Goal: Transaction & Acquisition: Purchase product/service

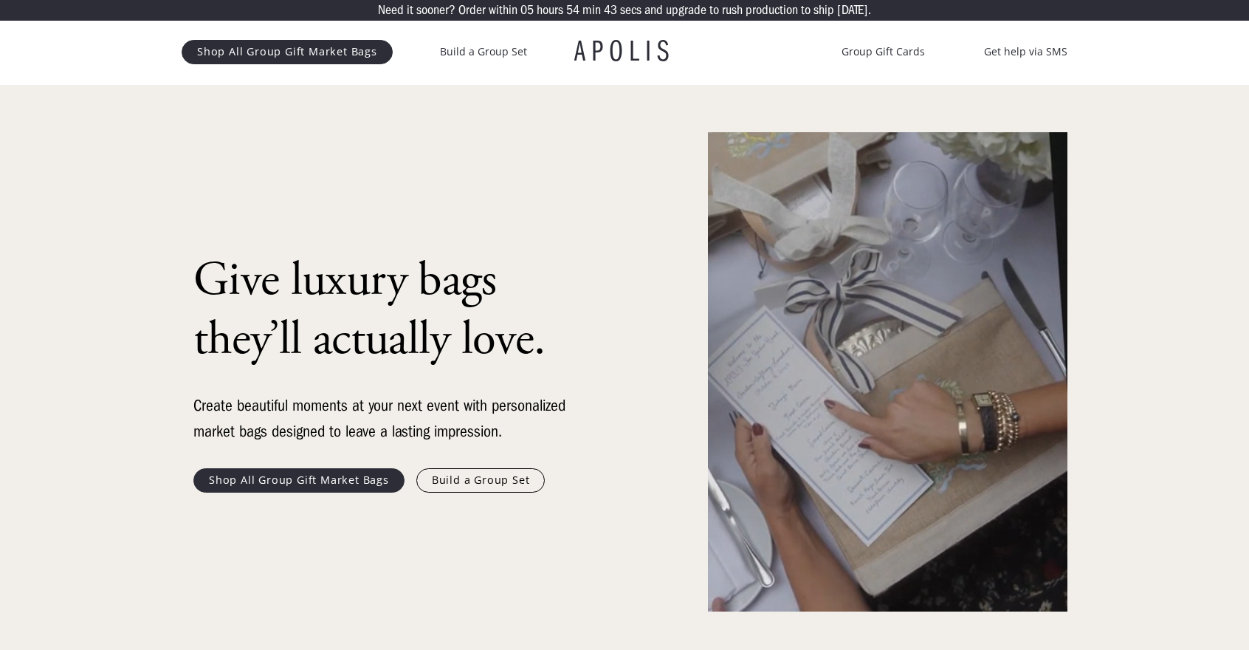
click at [644, 53] on h1 "APOLIS" at bounding box center [624, 52] width 100 height 30
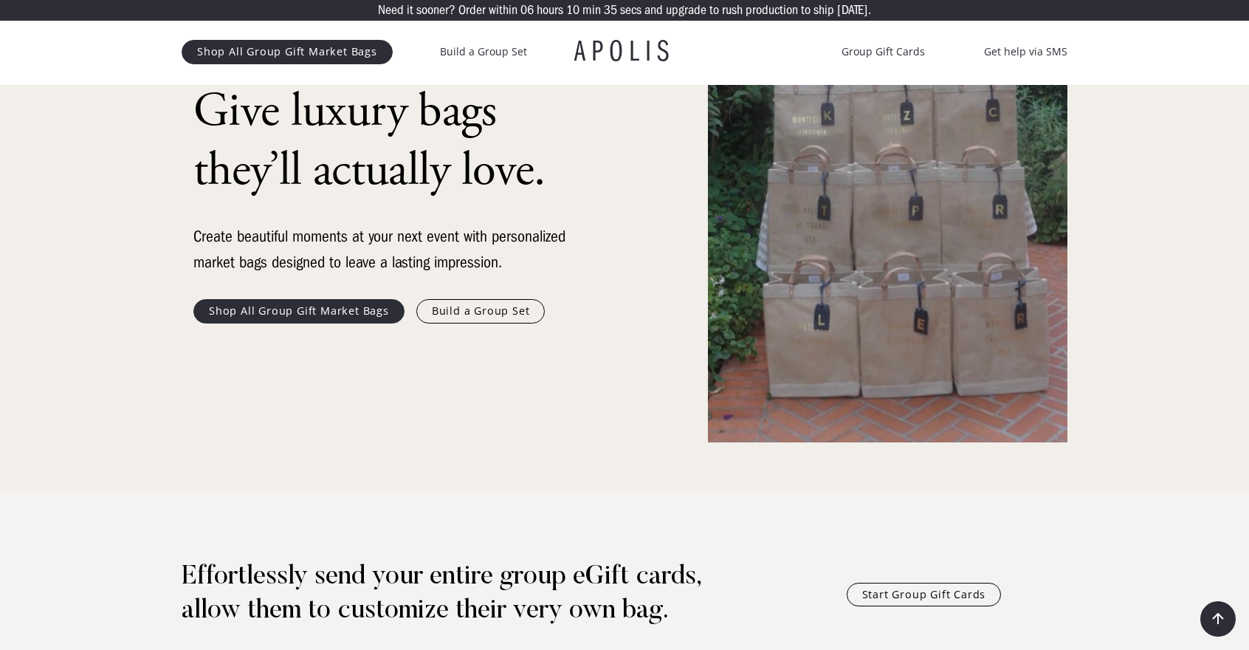
scroll to position [148, 0]
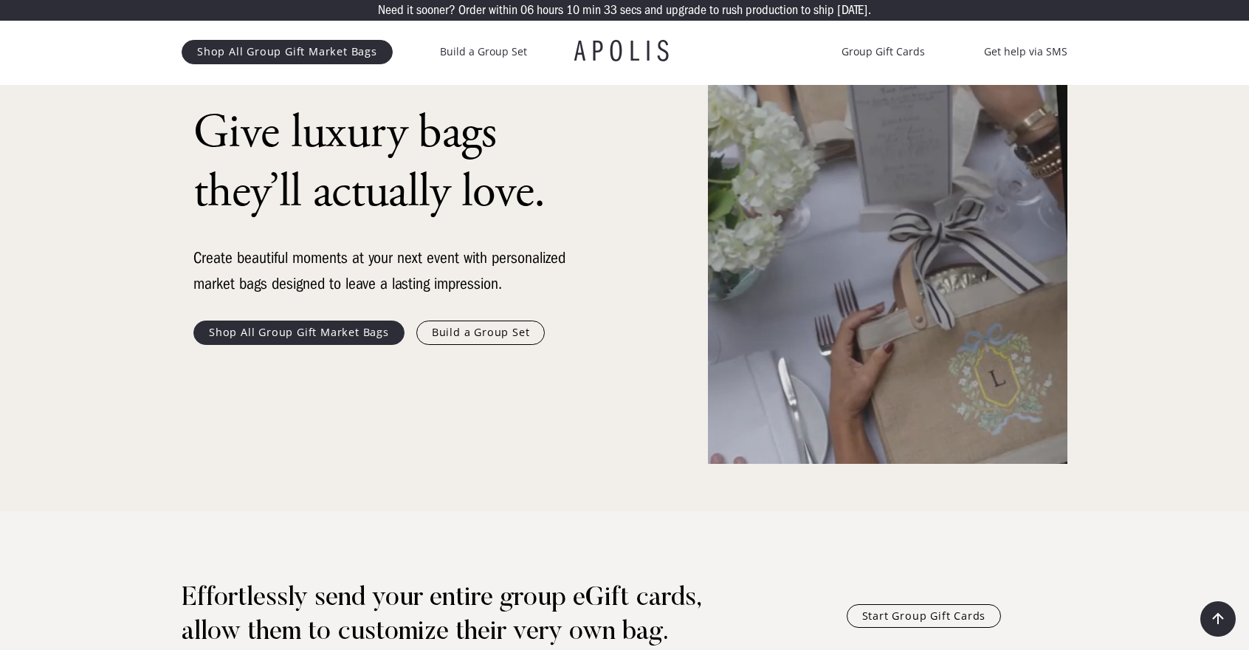
click at [479, 331] on link "Build a Group Set" at bounding box center [480, 332] width 129 height 24
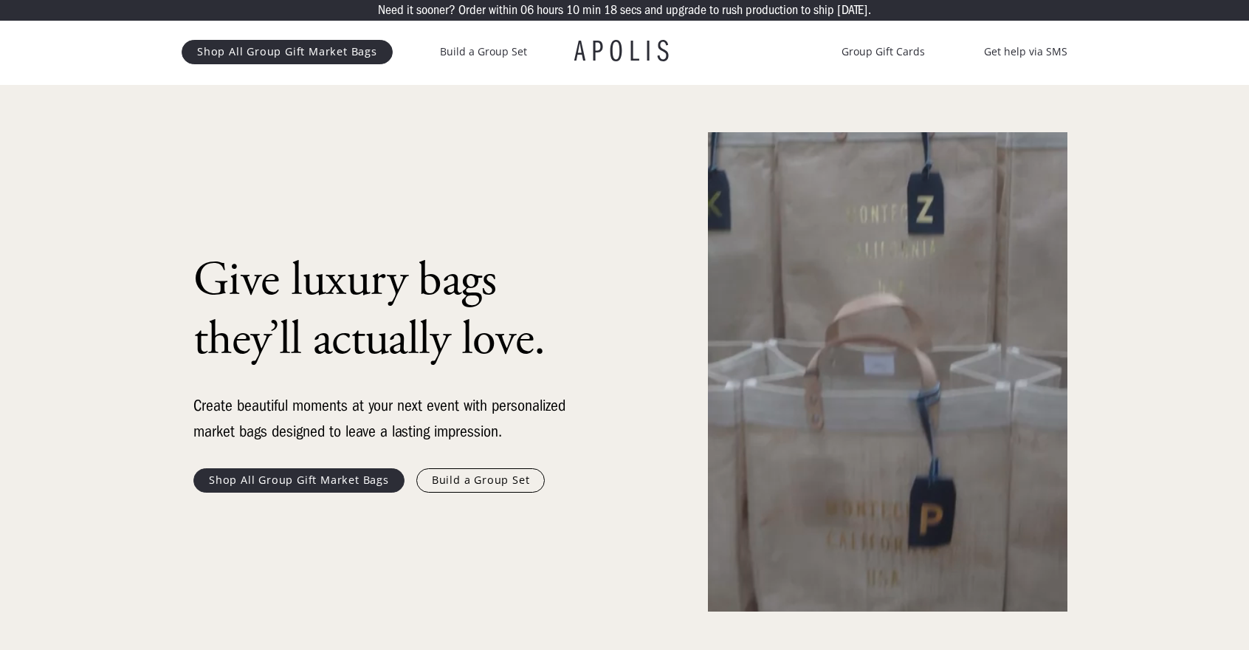
click at [326, 51] on link "Shop All Group Gift Market Bags" at bounding box center [287, 52] width 211 height 24
